Goal: Find specific page/section: Find specific page/section

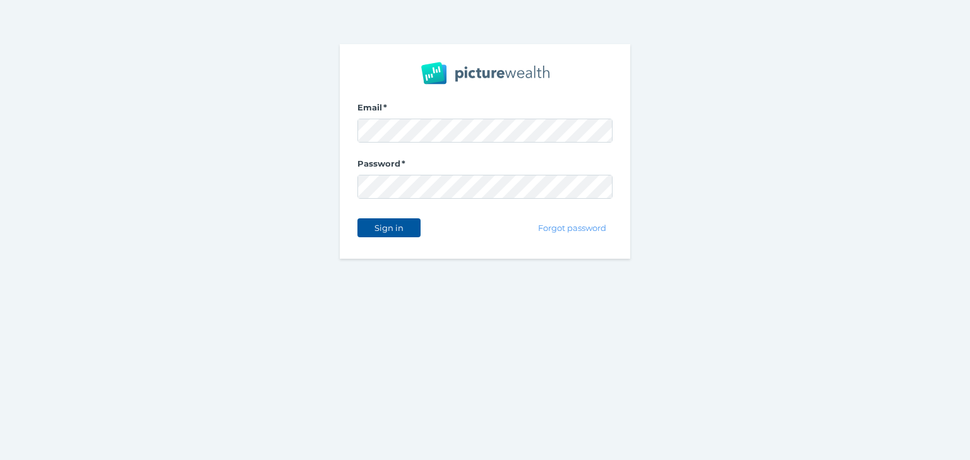
click at [396, 228] on span "Sign in" at bounding box center [389, 228] width 40 height 10
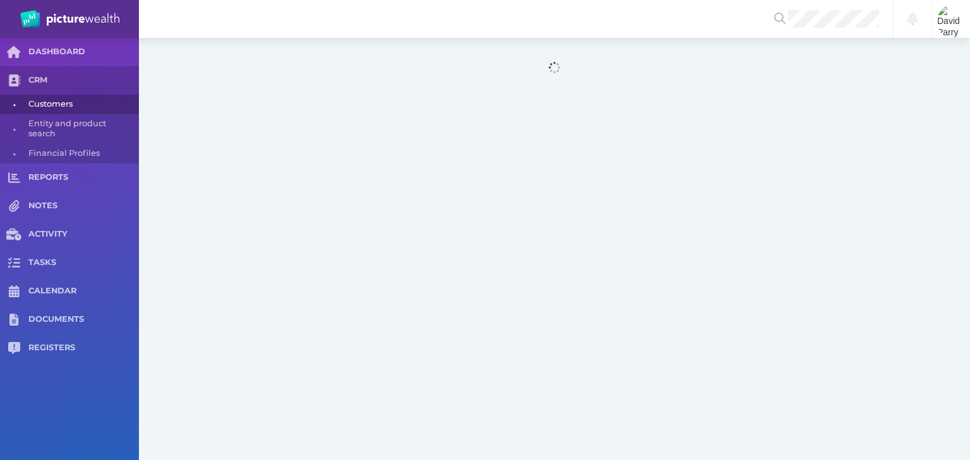
select select "25"
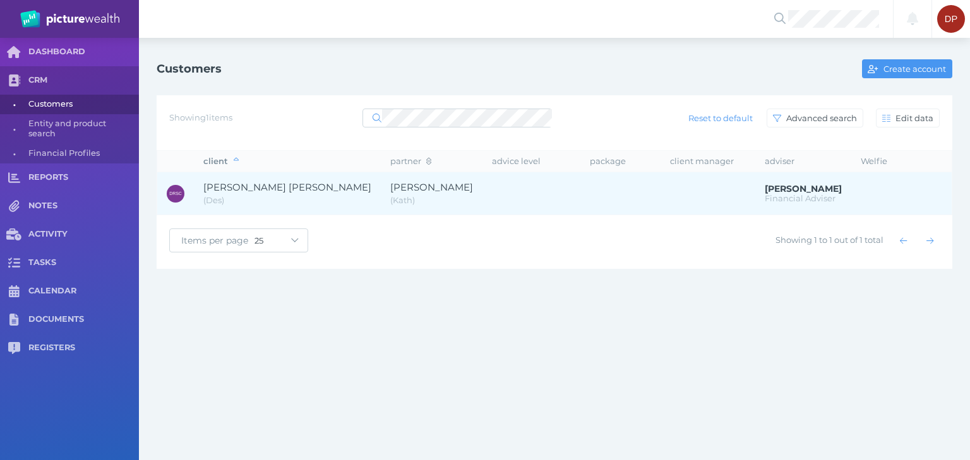
click at [292, 182] on span "[PERSON_NAME] [PERSON_NAME]" at bounding box center [287, 187] width 168 height 12
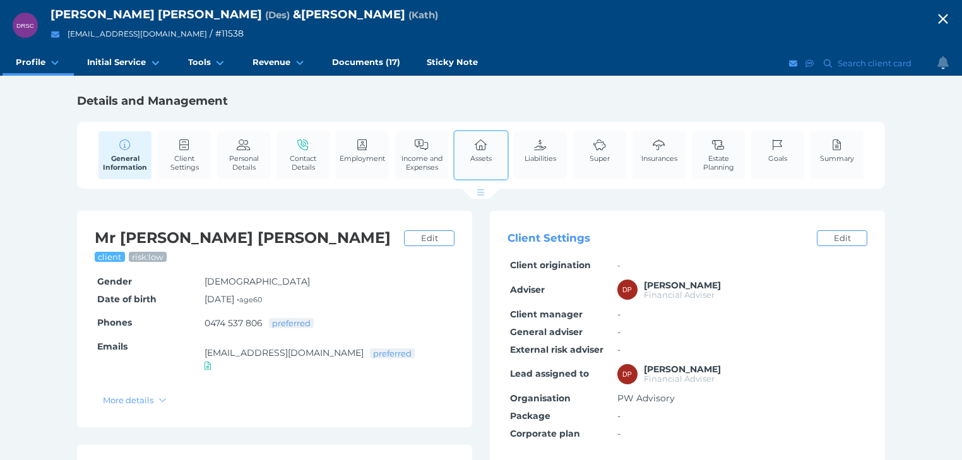
click at [477, 155] on span "Assets" at bounding box center [480, 158] width 21 height 9
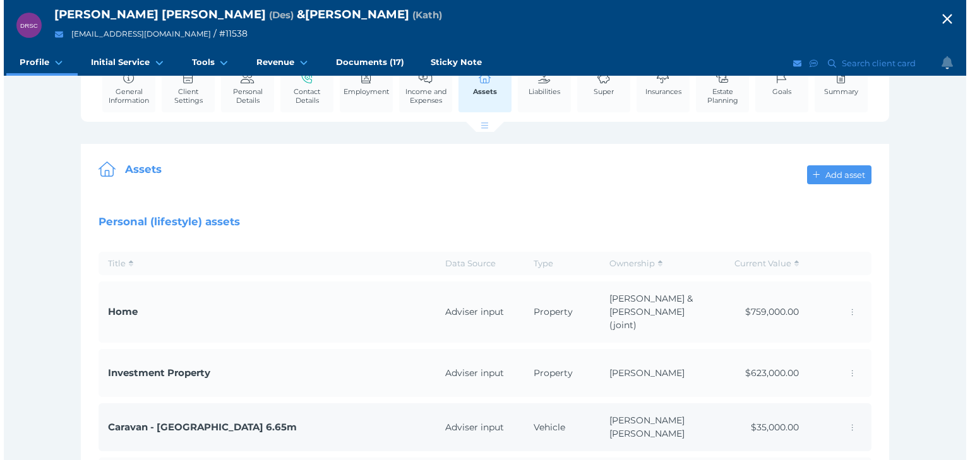
scroll to position [252, 0]
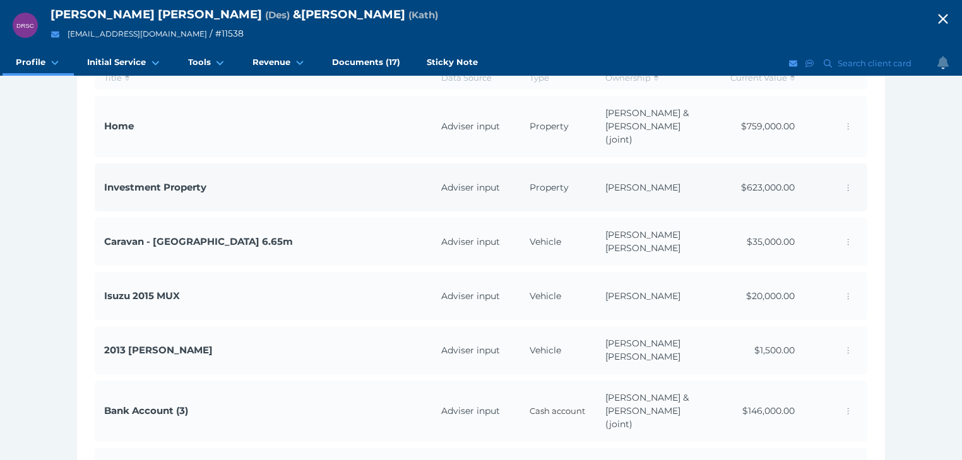
click at [206, 181] on span "Investment Property" at bounding box center [155, 187] width 102 height 12
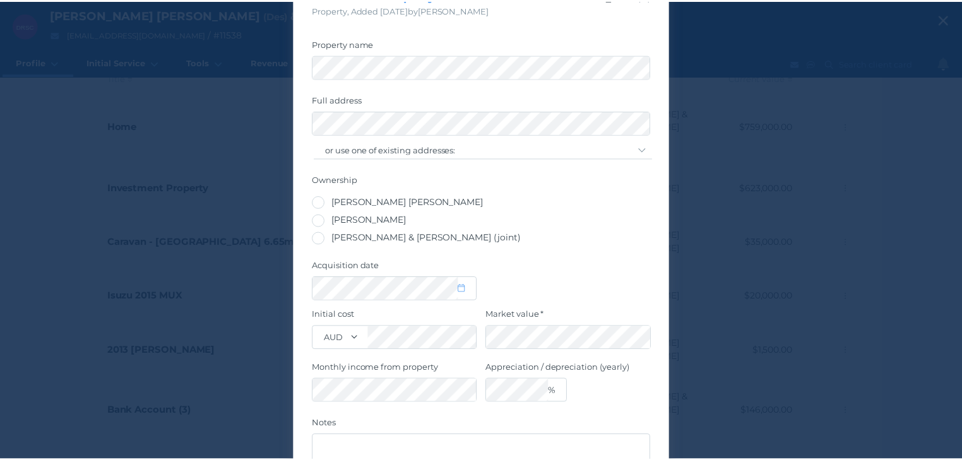
scroll to position [0, 0]
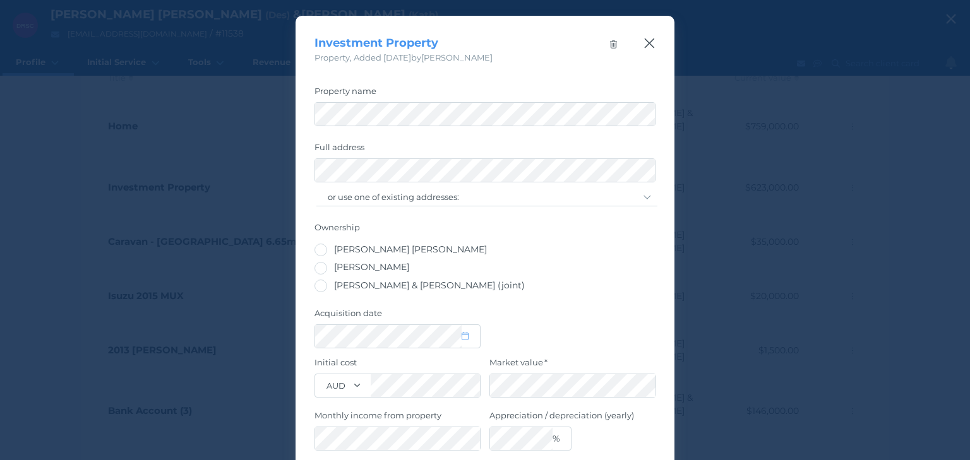
click at [646, 45] on icon "button" at bounding box center [649, 44] width 10 height 10
